Goal: Task Accomplishment & Management: Use online tool/utility

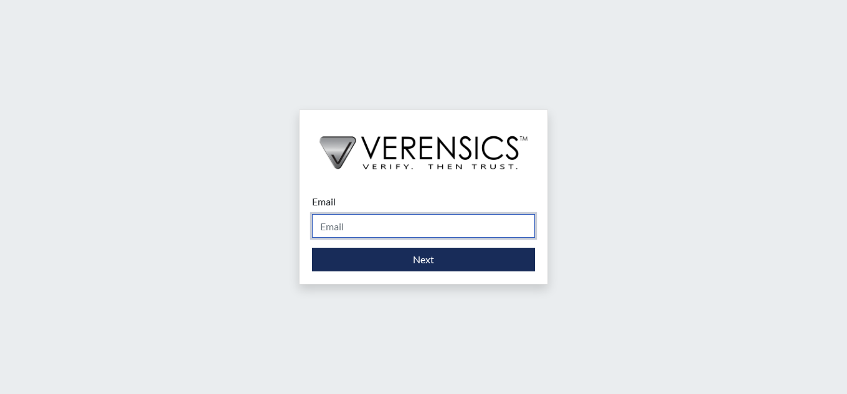
click at [485, 216] on input "Email" at bounding box center [423, 226] width 223 height 24
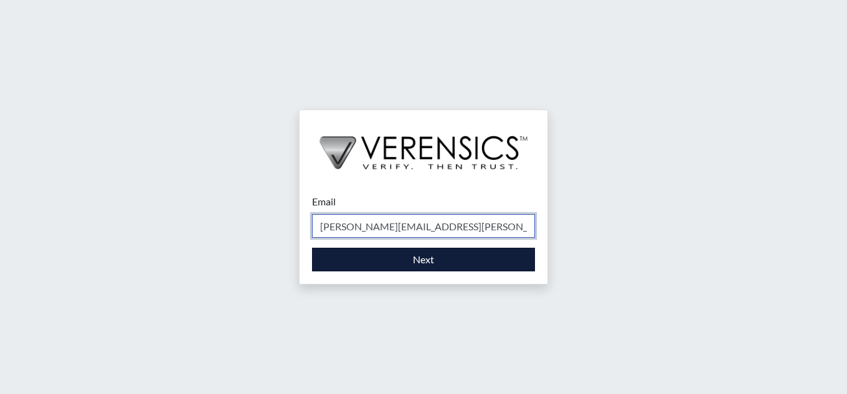
type input "[PERSON_NAME][EMAIL_ADDRESS][PERSON_NAME][DOMAIN_NAME]"
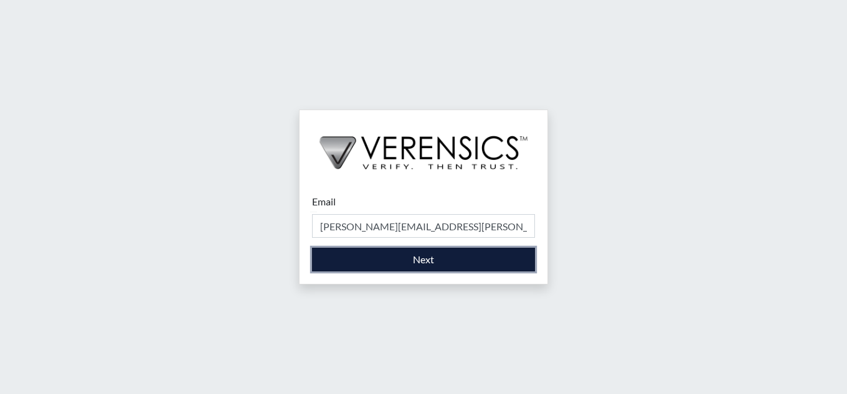
click at [459, 248] on button "Next" at bounding box center [423, 260] width 223 height 24
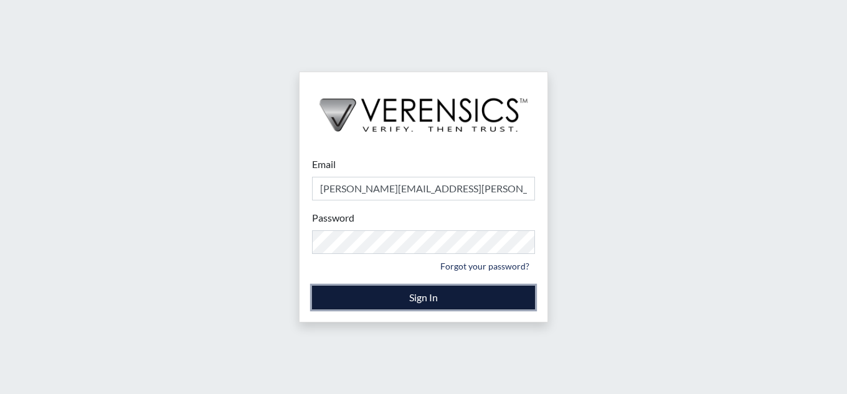
click at [445, 286] on button "Sign In" at bounding box center [423, 298] width 223 height 24
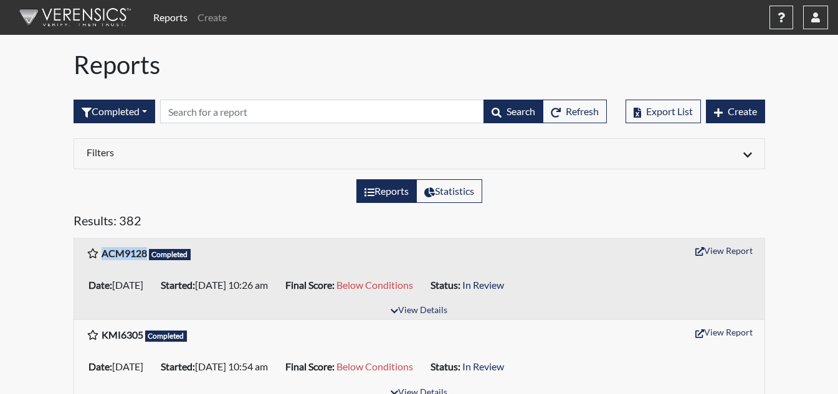
drag, startPoint x: 102, startPoint y: 254, endPoint x: 146, endPoint y: 255, distance: 44.9
click at [146, 255] on b "ACM9128" at bounding box center [124, 253] width 45 height 12
copy b "ACM9128"
